Goal: Find specific page/section: Find specific page/section

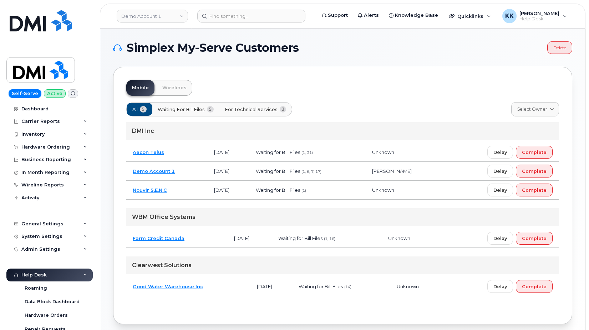
click at [182, 155] on td "Aecon Telus" at bounding box center [166, 152] width 81 height 19
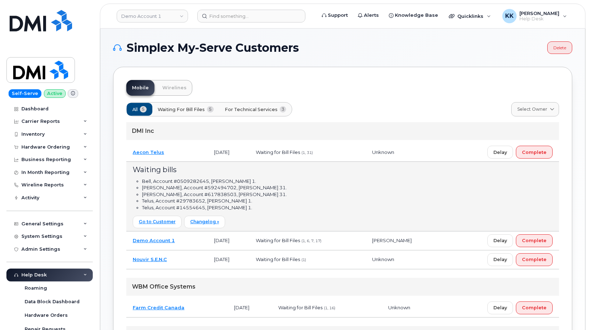
click at [180, 155] on td "Aecon Telus" at bounding box center [166, 152] width 81 height 19
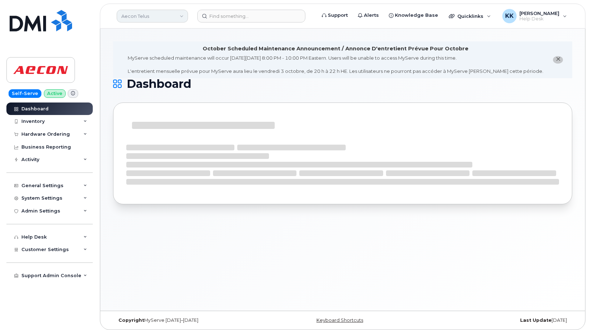
click at [163, 15] on link "Aecon Telus" at bounding box center [152, 16] width 71 height 13
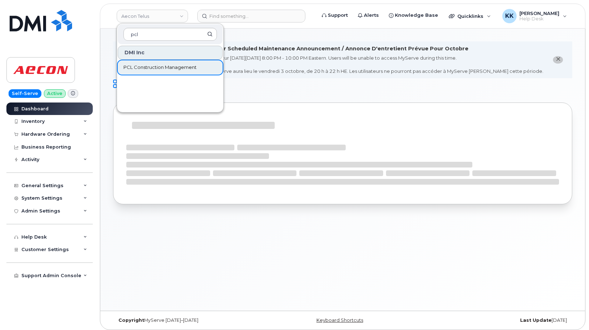
type input "pcl"
click at [167, 66] on span "PCL Construction Management" at bounding box center [159, 67] width 73 height 7
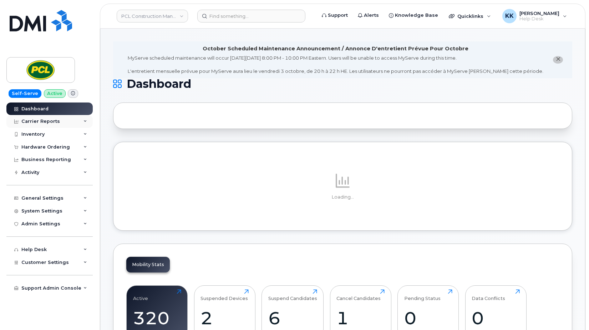
click at [38, 119] on div "Carrier Reports" at bounding box center [40, 121] width 39 height 6
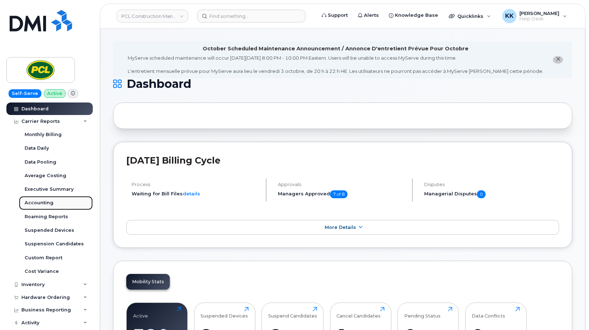
click at [40, 203] on div "Accounting" at bounding box center [39, 202] width 29 height 6
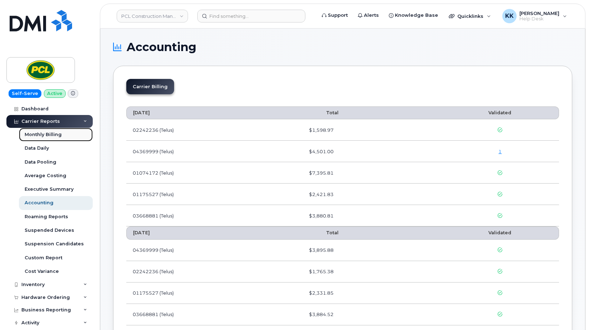
click at [39, 136] on div "Monthly Billing" at bounding box center [43, 134] width 37 height 6
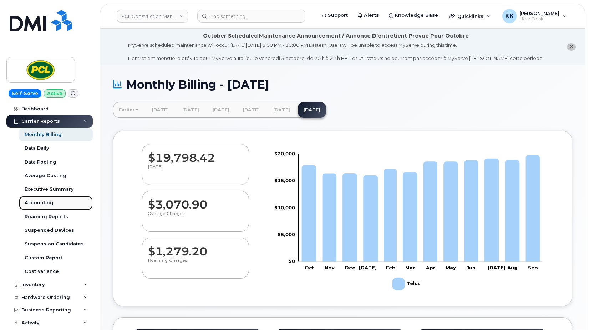
click at [46, 200] on div "Accounting" at bounding box center [39, 202] width 29 height 6
